Goal: Find specific page/section: Find specific page/section

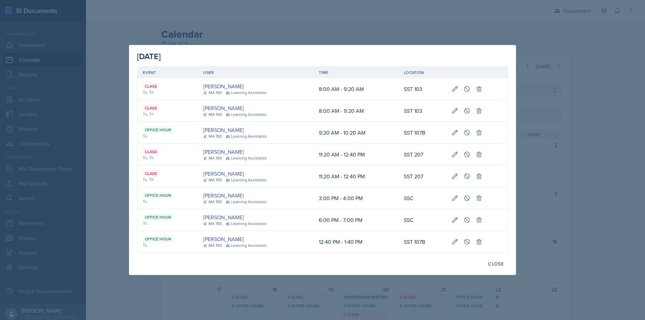
select select "19480abb-f0f7-4b68-be51-76a08af57529"
click at [83, 83] on div at bounding box center [322, 160] width 645 height 320
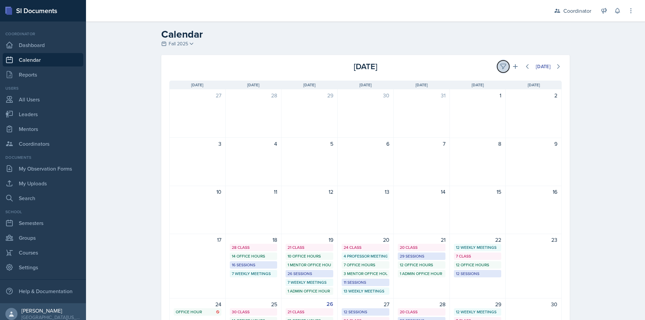
click at [502, 66] on icon at bounding box center [503, 66] width 7 height 7
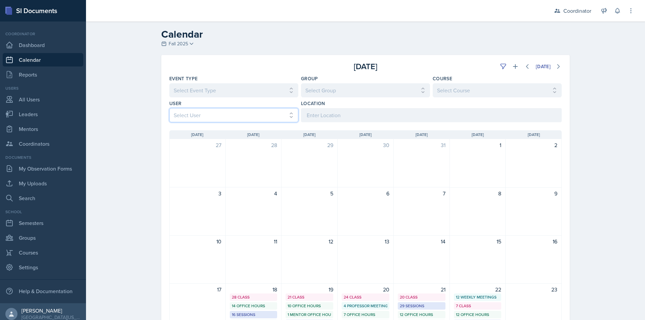
click at [202, 117] on select "Select User All Adam McDougal Aley Perez Anna McGill Bella Clifton Bram O'Neil …" at bounding box center [233, 115] width 129 height 14
drag, startPoint x: 131, startPoint y: 110, endPoint x: 133, endPoint y: 103, distance: 7.4
click at [131, 110] on div "Calendar Fall 2025 Fall 2025 Spring 2025 Fall 2024 Spring 2024 Fall 2023 Spring…" at bounding box center [365, 254] width 559 height 464
